Goal: Find contact information: Find contact information

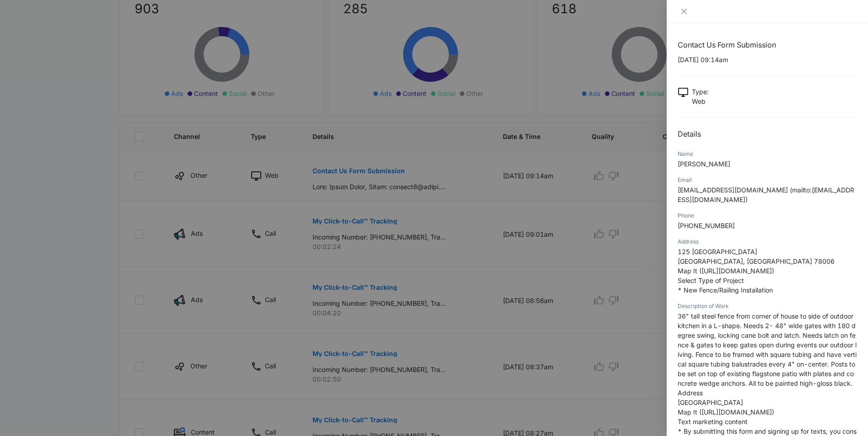
scroll to position [297, 0]
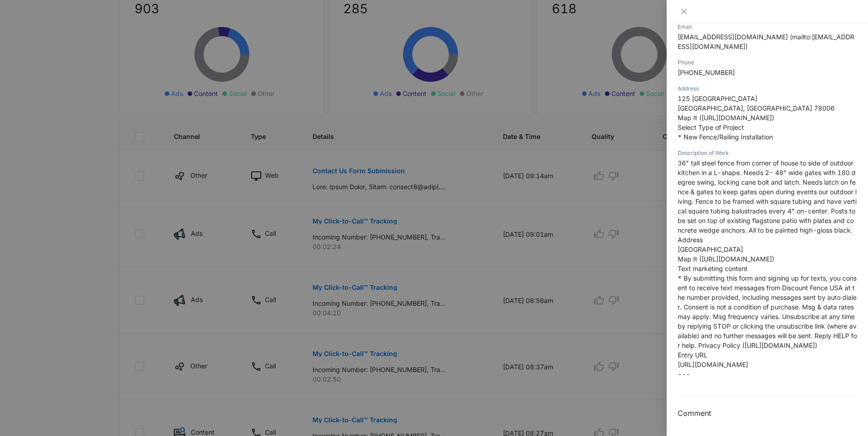
click at [315, 34] on div at bounding box center [434, 218] width 868 height 436
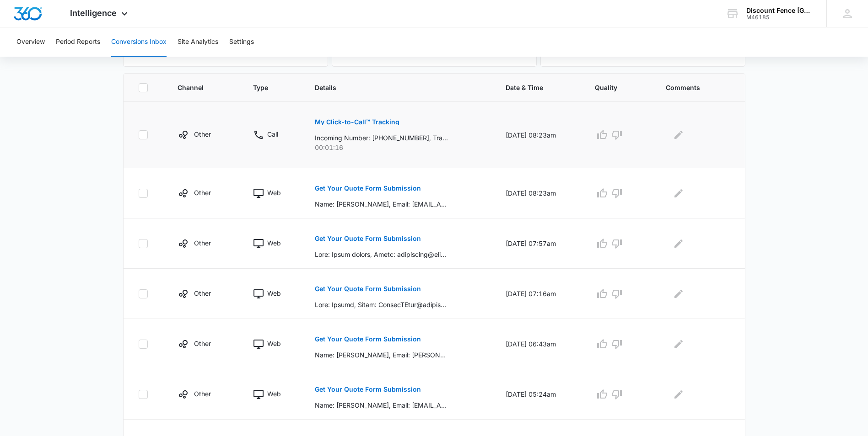
scroll to position [229, 0]
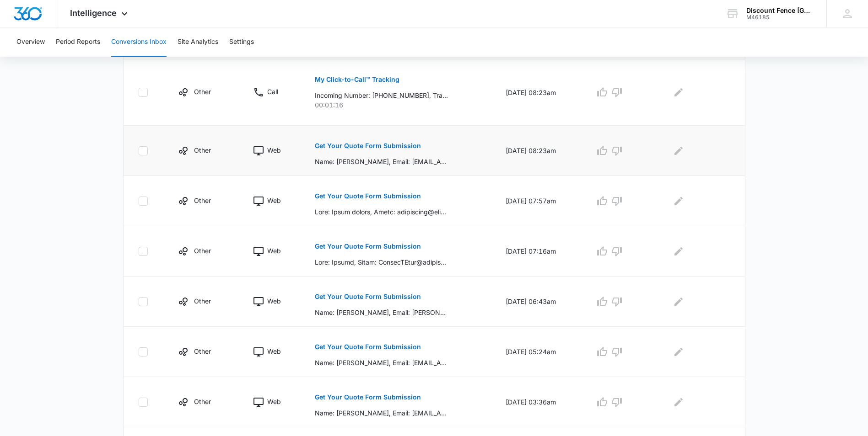
click at [443, 153] on div "Get Your Quote Form Submission" at bounding box center [399, 151] width 169 height 32
click at [388, 145] on p "Get Your Quote Form Submission" at bounding box center [368, 146] width 106 height 6
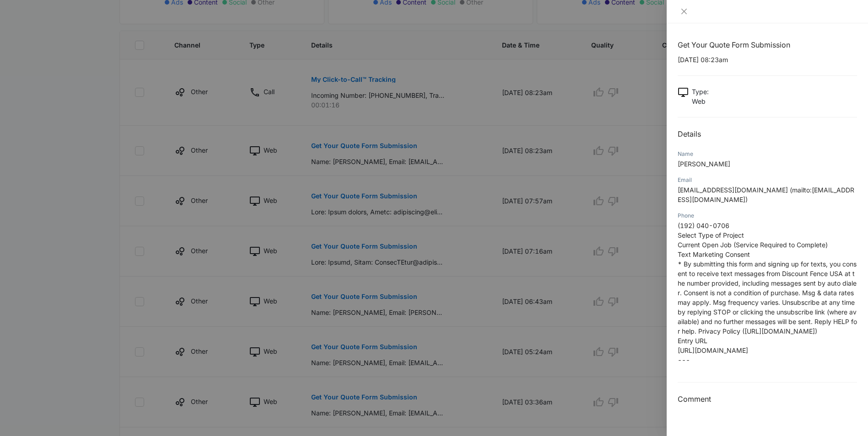
scroll to position [53, 0]
click at [403, 211] on div at bounding box center [434, 218] width 868 height 436
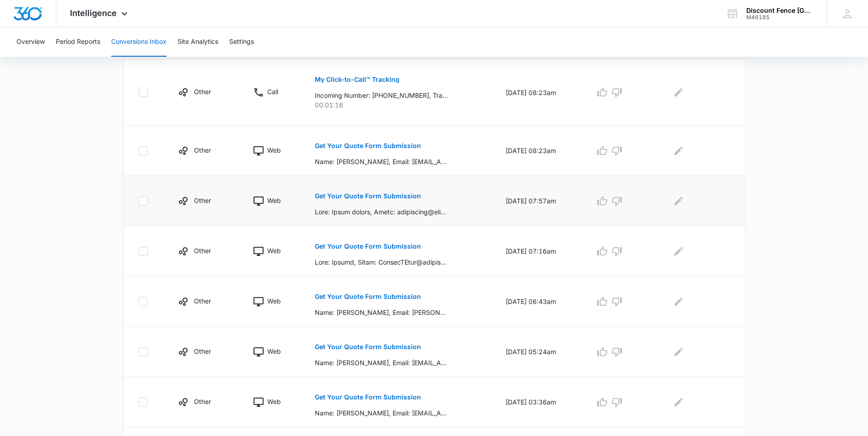
click at [407, 199] on p "Get Your Quote Form Submission" at bounding box center [368, 196] width 106 height 6
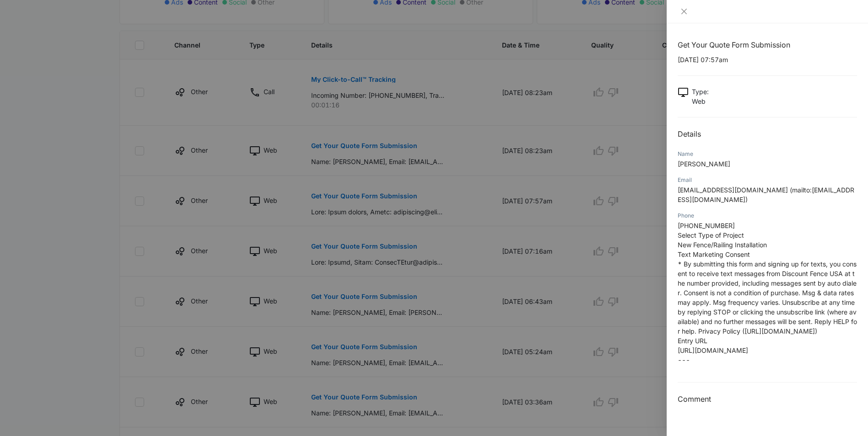
scroll to position [55, 0]
click at [371, 268] on div at bounding box center [434, 218] width 868 height 436
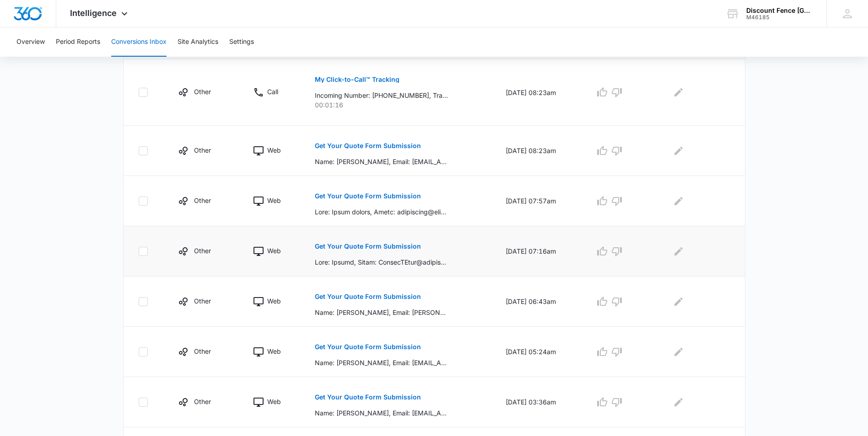
click at [382, 254] on button "Get Your Quote Form Submission" at bounding box center [368, 247] width 106 height 22
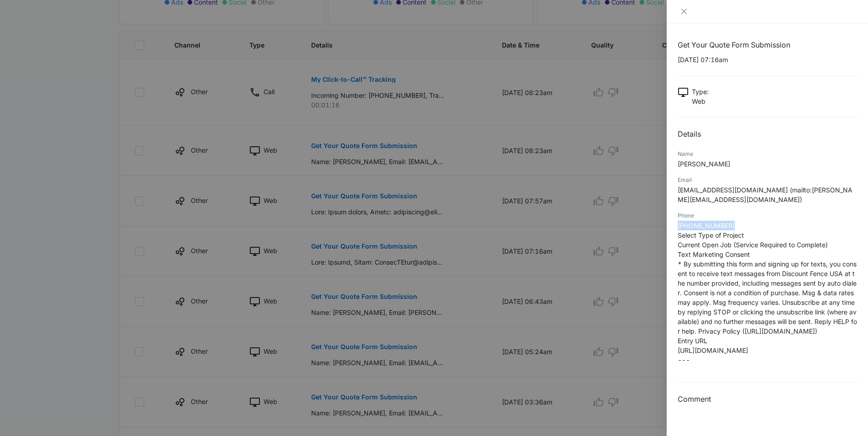
drag, startPoint x: 739, startPoint y: 226, endPoint x: 676, endPoint y: 226, distance: 62.7
click at [676, 226] on div "Get Your Quote Form Submission [DATE] 07:16am Type : Web Details Name [PERSON_N…" at bounding box center [766, 229] width 201 height 413
drag, startPoint x: 676, startPoint y: 226, endPoint x: 699, endPoint y: 225, distance: 22.9
copy span "[PHONE_NUMBER]"
drag, startPoint x: 456, startPoint y: 288, endPoint x: 427, endPoint y: 306, distance: 34.4
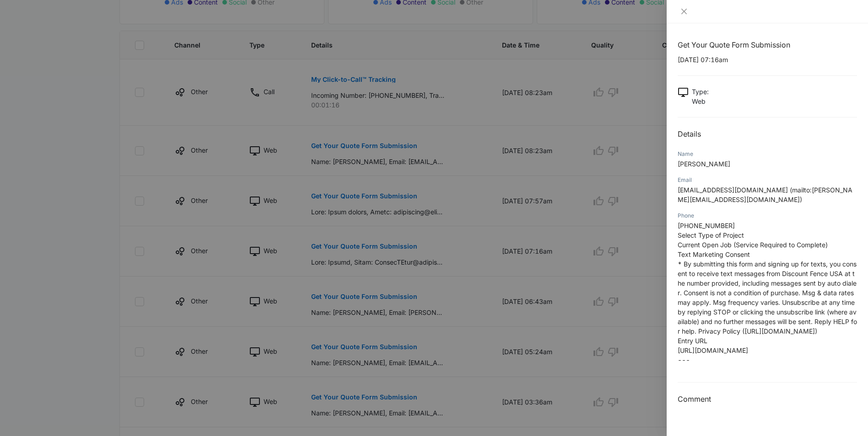
click at [456, 288] on div at bounding box center [434, 218] width 868 height 436
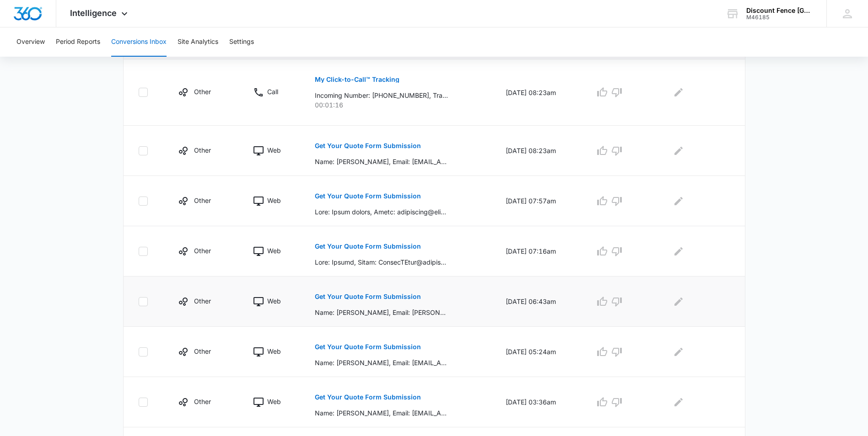
click at [376, 298] on p "Get Your Quote Form Submission" at bounding box center [368, 297] width 106 height 6
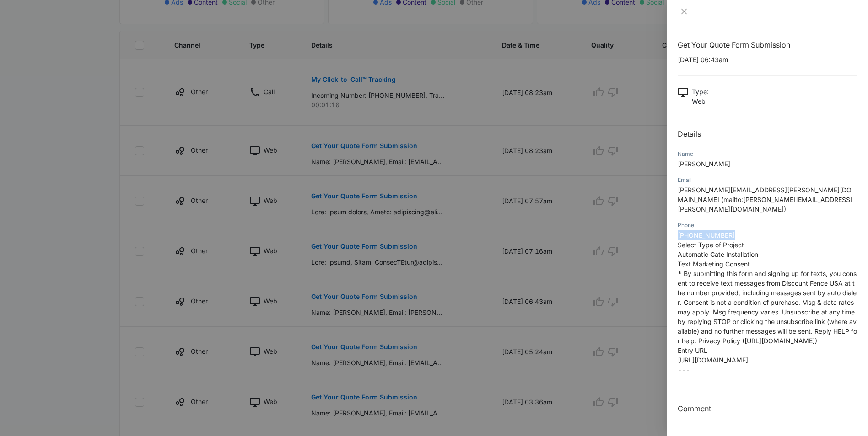
drag, startPoint x: 739, startPoint y: 223, endPoint x: 667, endPoint y: 229, distance: 71.6
click at [667, 229] on div "Get Your Quote Form Submission [DATE] 06:43am Type : Web Details Name [PERSON_N…" at bounding box center [766, 229] width 201 height 413
drag, startPoint x: 667, startPoint y: 228, endPoint x: 700, endPoint y: 226, distance: 32.6
copy span "[PHONE_NUMBER]"
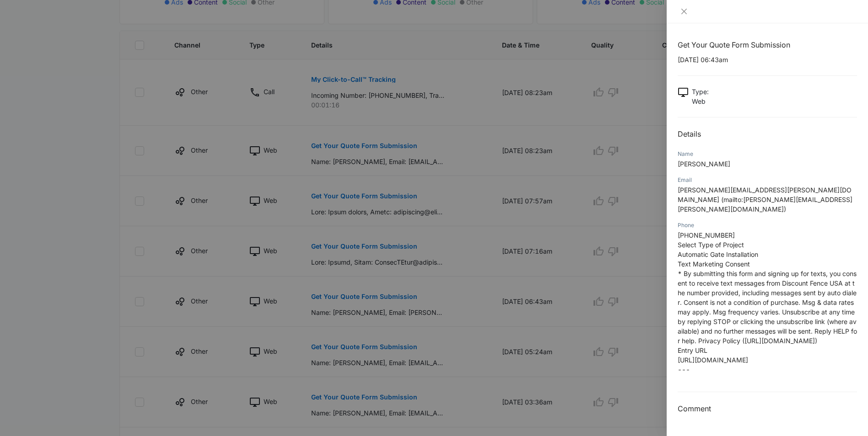
click at [463, 248] on div at bounding box center [434, 218] width 868 height 436
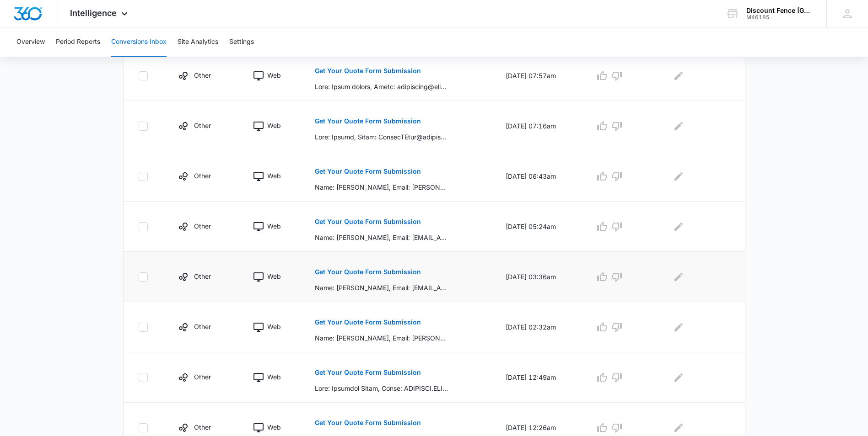
scroll to position [366, 0]
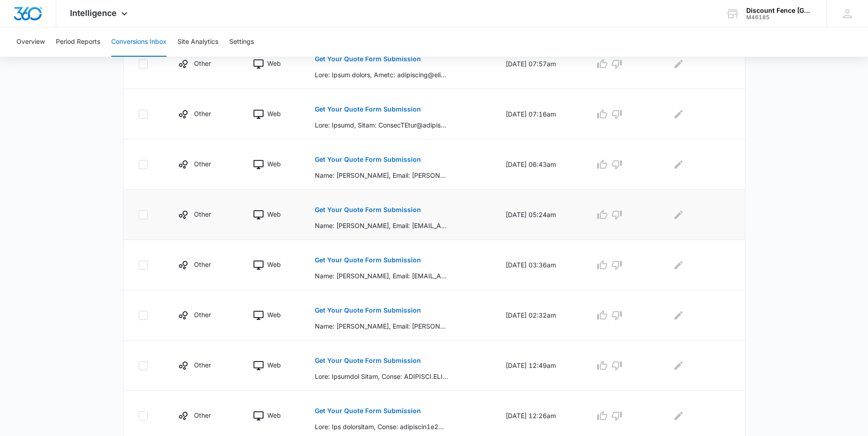
click at [388, 213] on p "Get Your Quote Form Submission" at bounding box center [368, 210] width 106 height 6
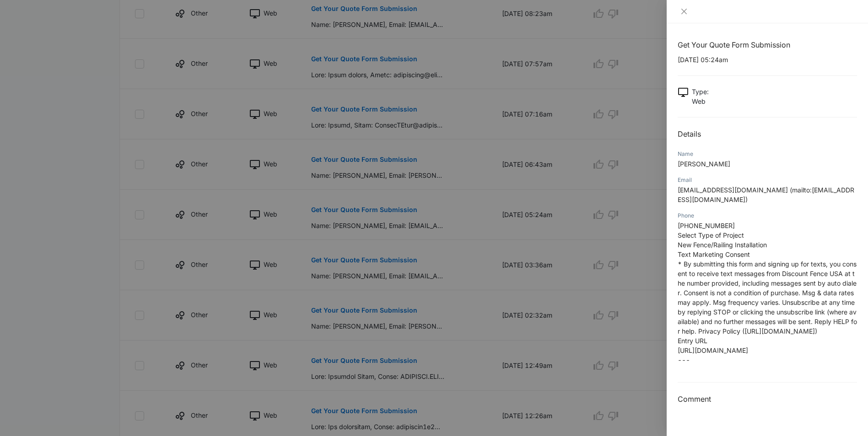
click at [459, 327] on div at bounding box center [434, 218] width 868 height 436
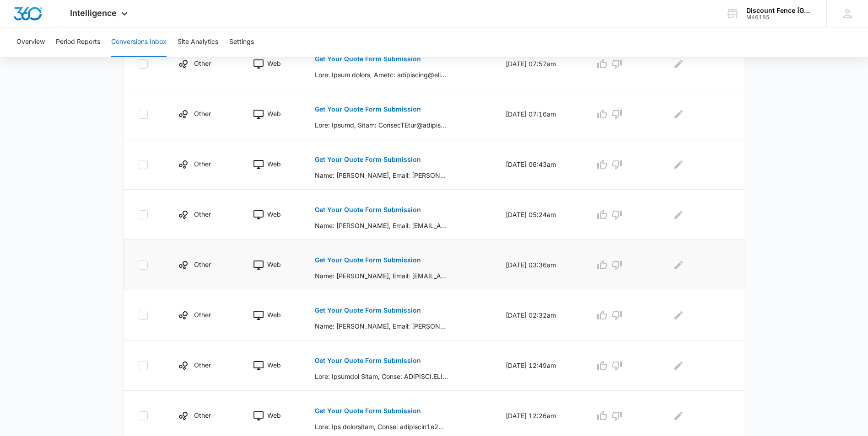
click at [360, 263] on button "Get Your Quote Form Submission" at bounding box center [368, 260] width 106 height 22
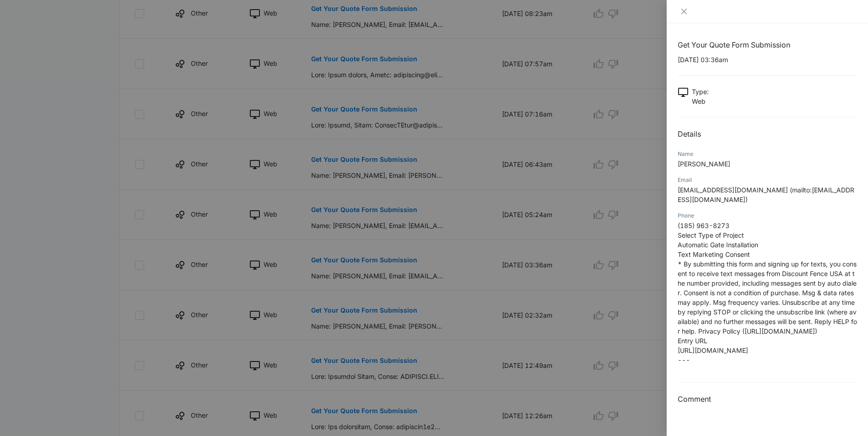
scroll to position [63, 0]
click at [380, 307] on div at bounding box center [434, 218] width 868 height 436
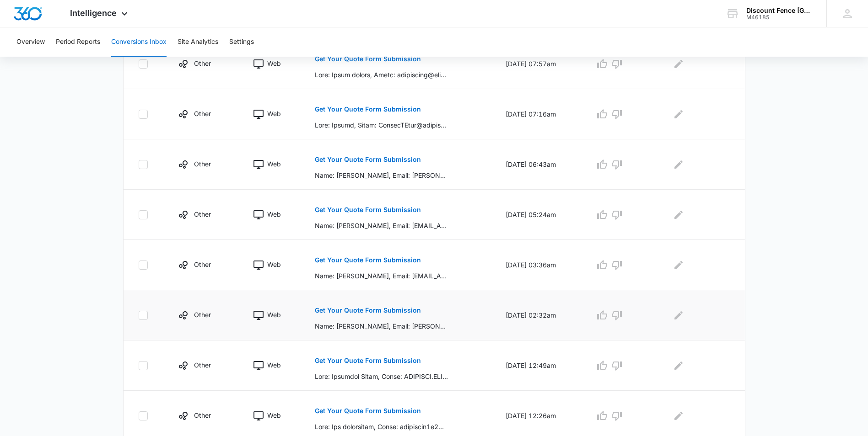
click at [378, 310] on p "Get Your Quote Form Submission" at bounding box center [368, 310] width 106 height 6
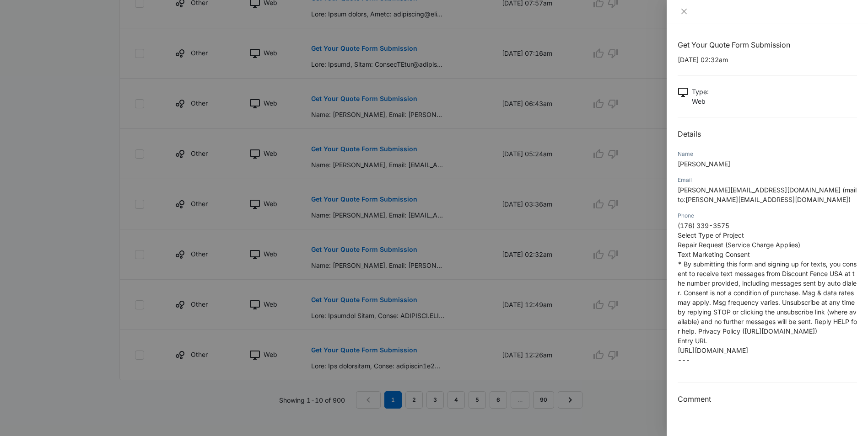
scroll to position [434, 0]
click at [410, 298] on div at bounding box center [434, 218] width 868 height 436
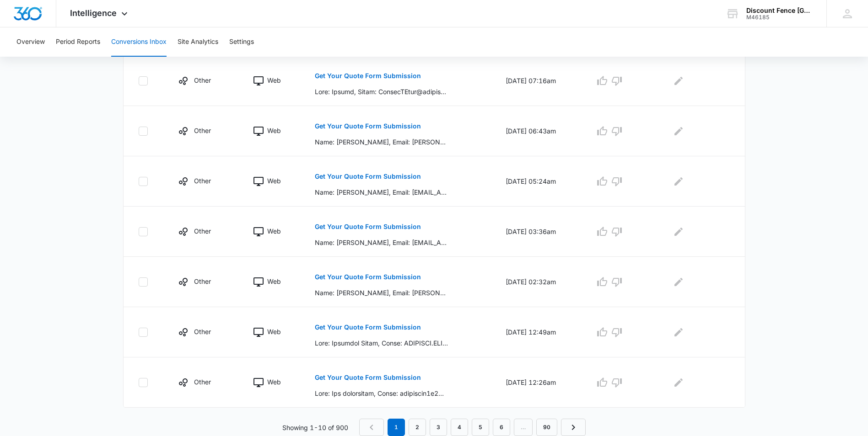
scroll to position [399, 0]
click at [394, 325] on p "Get Your Quote Form Submission" at bounding box center [368, 327] width 106 height 6
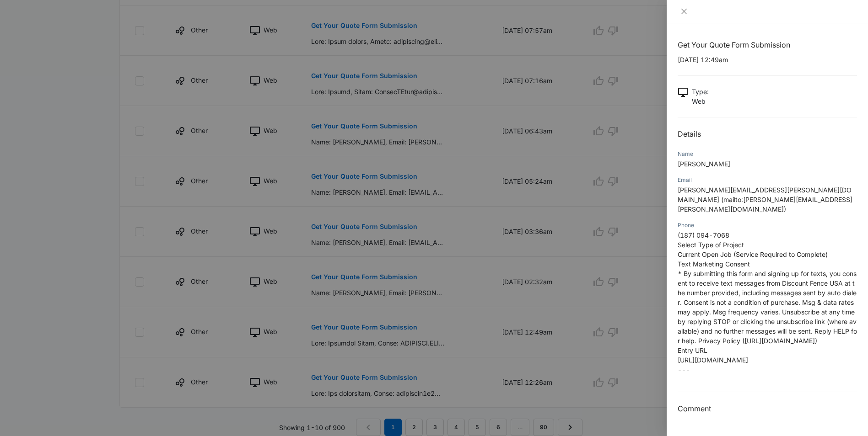
scroll to position [63, 0]
click at [606, 422] on div at bounding box center [434, 218] width 868 height 436
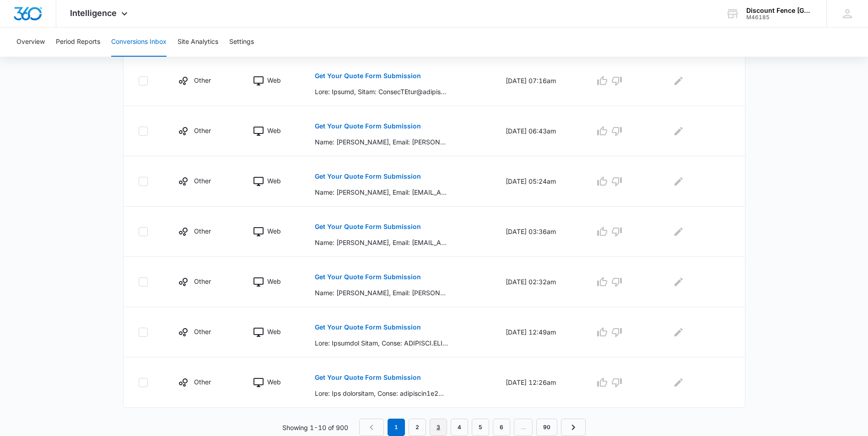
click at [439, 422] on link "3" at bounding box center [438, 427] width 17 height 17
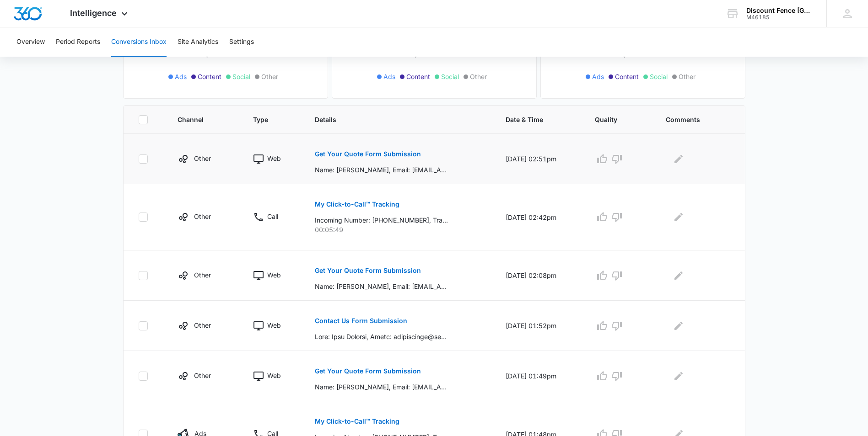
scroll to position [183, 0]
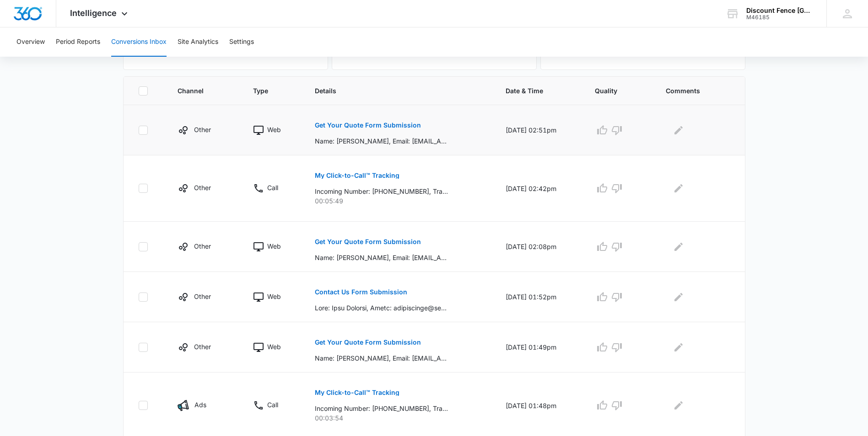
click at [398, 125] on p "Get Your Quote Form Submission" at bounding box center [368, 125] width 106 height 6
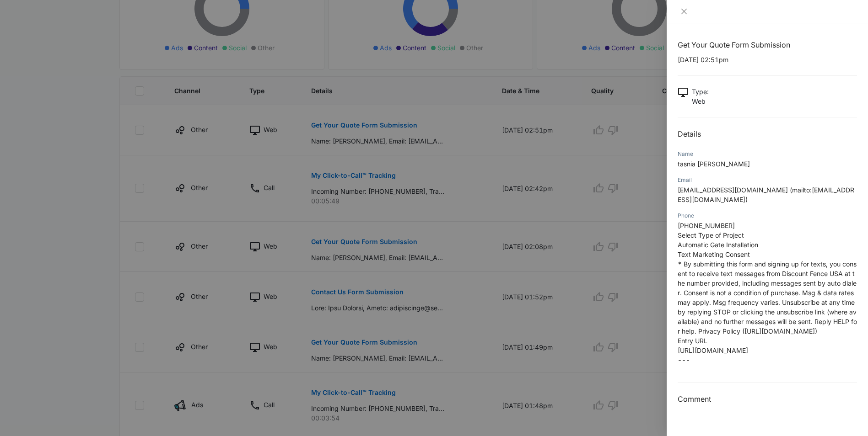
click at [430, 282] on div at bounding box center [434, 218] width 868 height 436
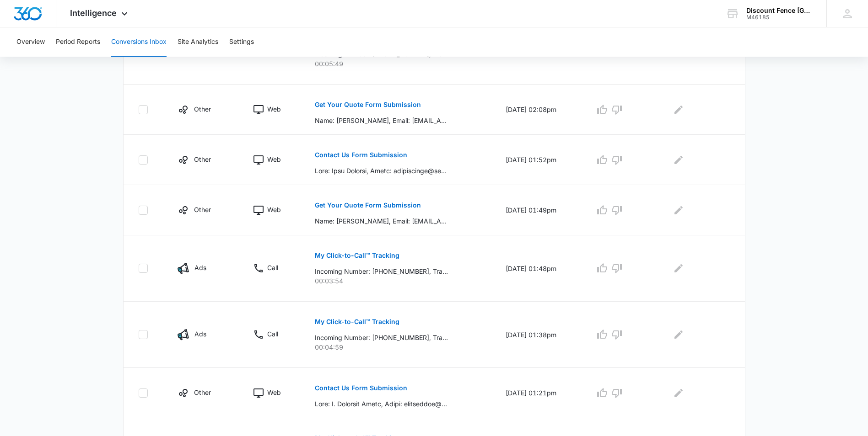
scroll to position [447, 0]
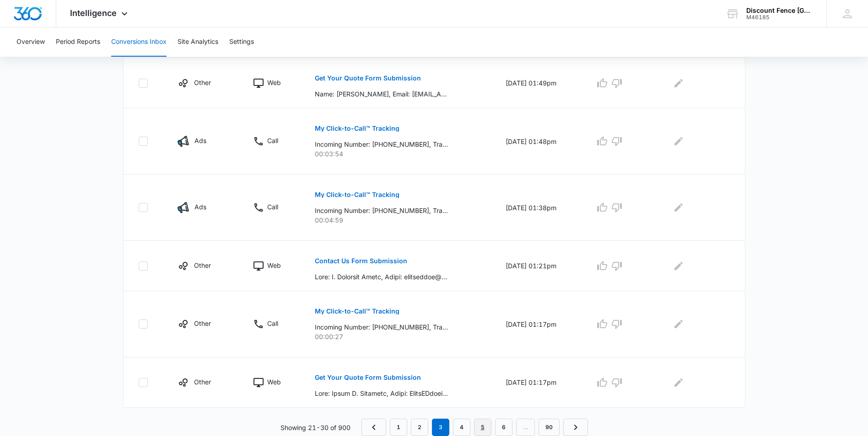
click at [482, 428] on link "5" at bounding box center [482, 427] width 17 height 17
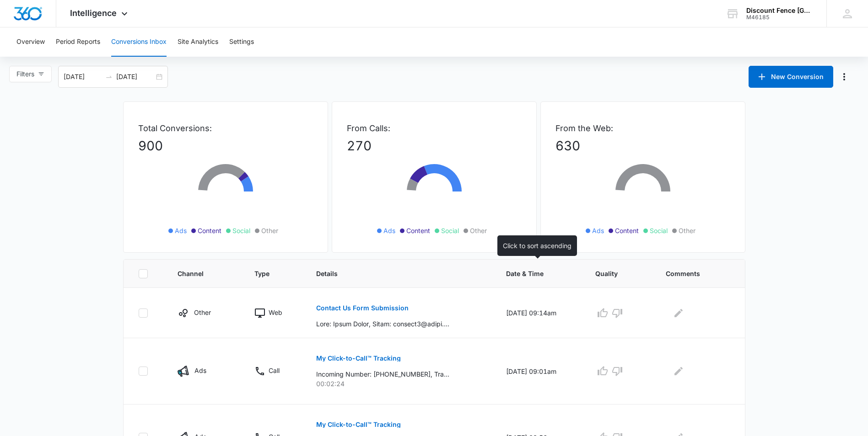
scroll to position [229, 0]
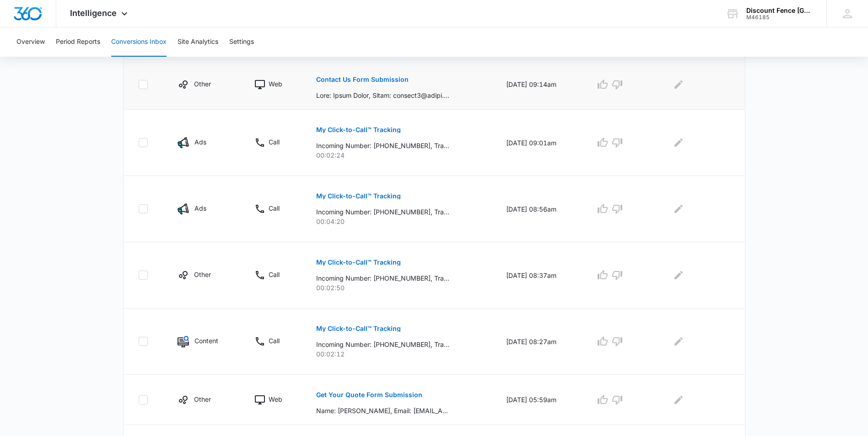
click at [405, 70] on div "Contact Us Form Submission" at bounding box center [400, 85] width 168 height 32
click at [398, 76] on button "Contact Us Form Submission" at bounding box center [362, 80] width 92 height 22
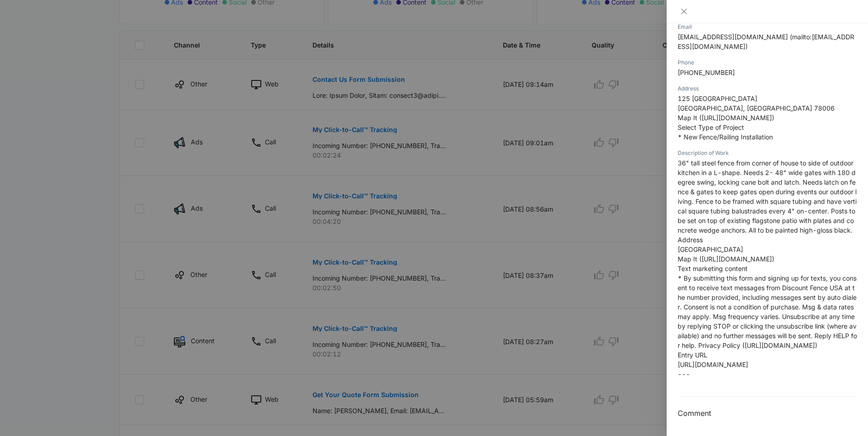
click at [471, 312] on div at bounding box center [434, 218] width 868 height 436
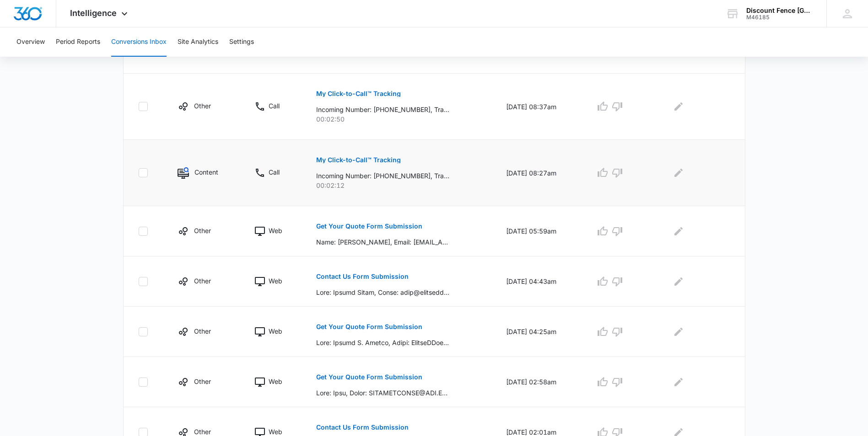
scroll to position [412, 0]
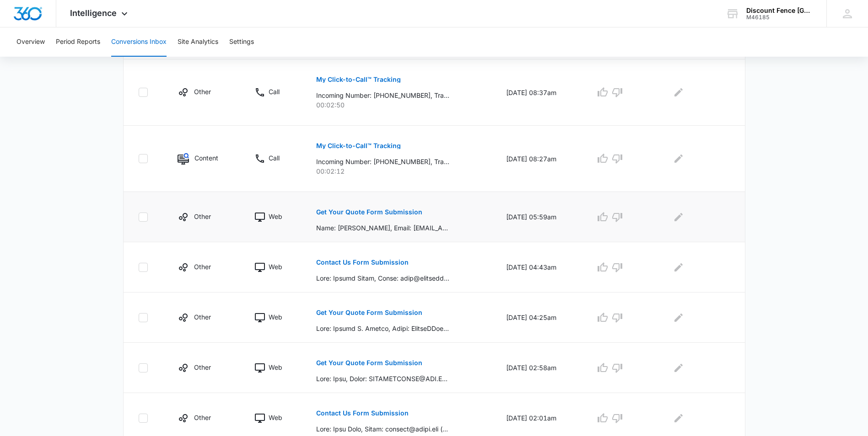
click at [439, 204] on div "Get Your Quote Form Submission" at bounding box center [400, 217] width 168 height 32
click at [413, 208] on button "Get Your Quote Form Submission" at bounding box center [369, 212] width 106 height 22
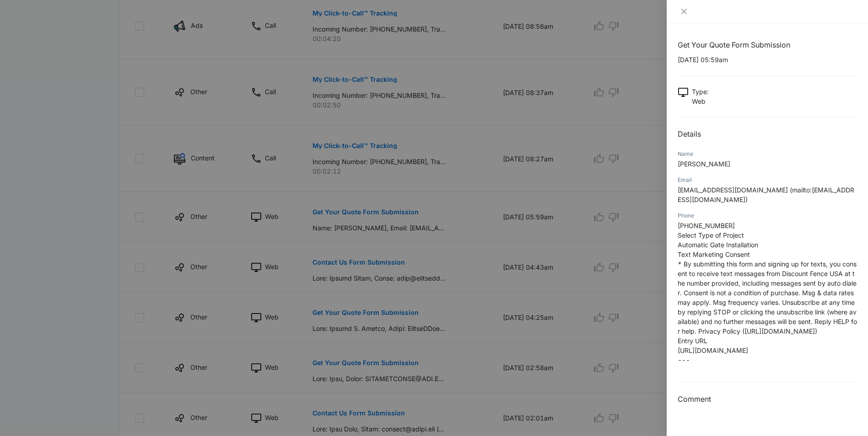
scroll to position [46, 0]
drag, startPoint x: 733, startPoint y: 169, endPoint x: 677, endPoint y: 171, distance: 55.4
click at [677, 221] on p "[PHONE_NUMBER] Select Type of Project Automatic Gate Installation Text Marketin…" at bounding box center [766, 293] width 179 height 144
drag, startPoint x: 677, startPoint y: 171, endPoint x: 684, endPoint y: 171, distance: 6.9
copy span "[PHONE_NUMBER]"
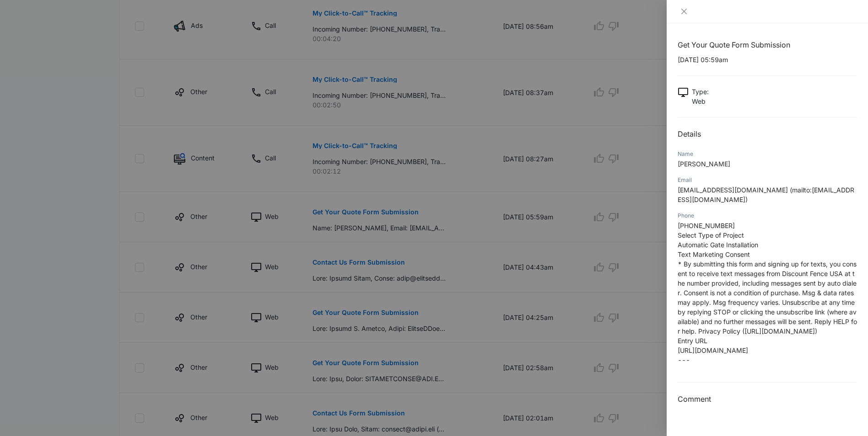
click at [79, 81] on div at bounding box center [434, 218] width 868 height 436
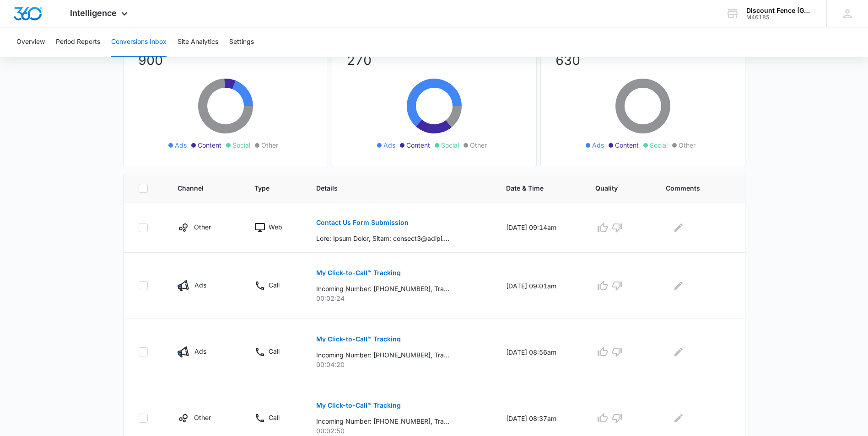
scroll to position [0, 0]
